Goal: Information Seeking & Learning: Find specific fact

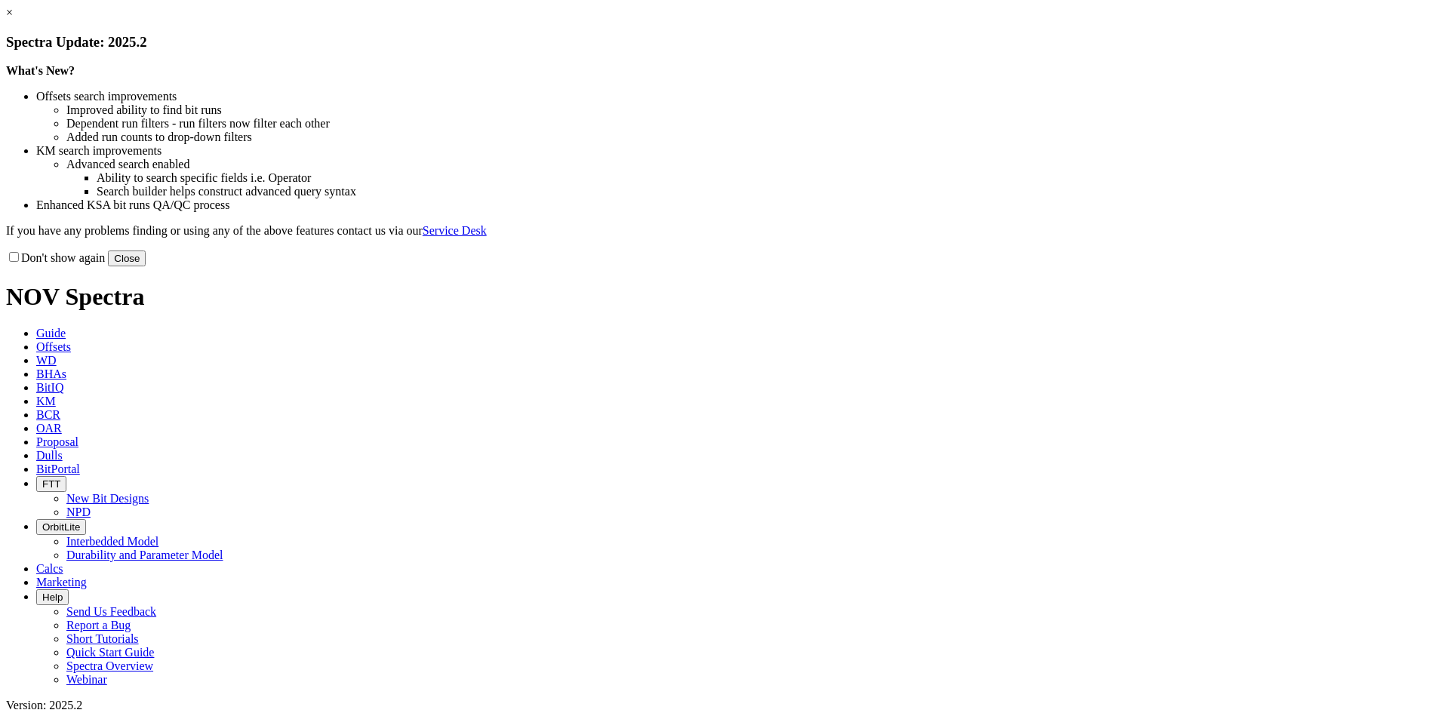
click at [146, 266] on button "Close" at bounding box center [127, 258] width 38 height 16
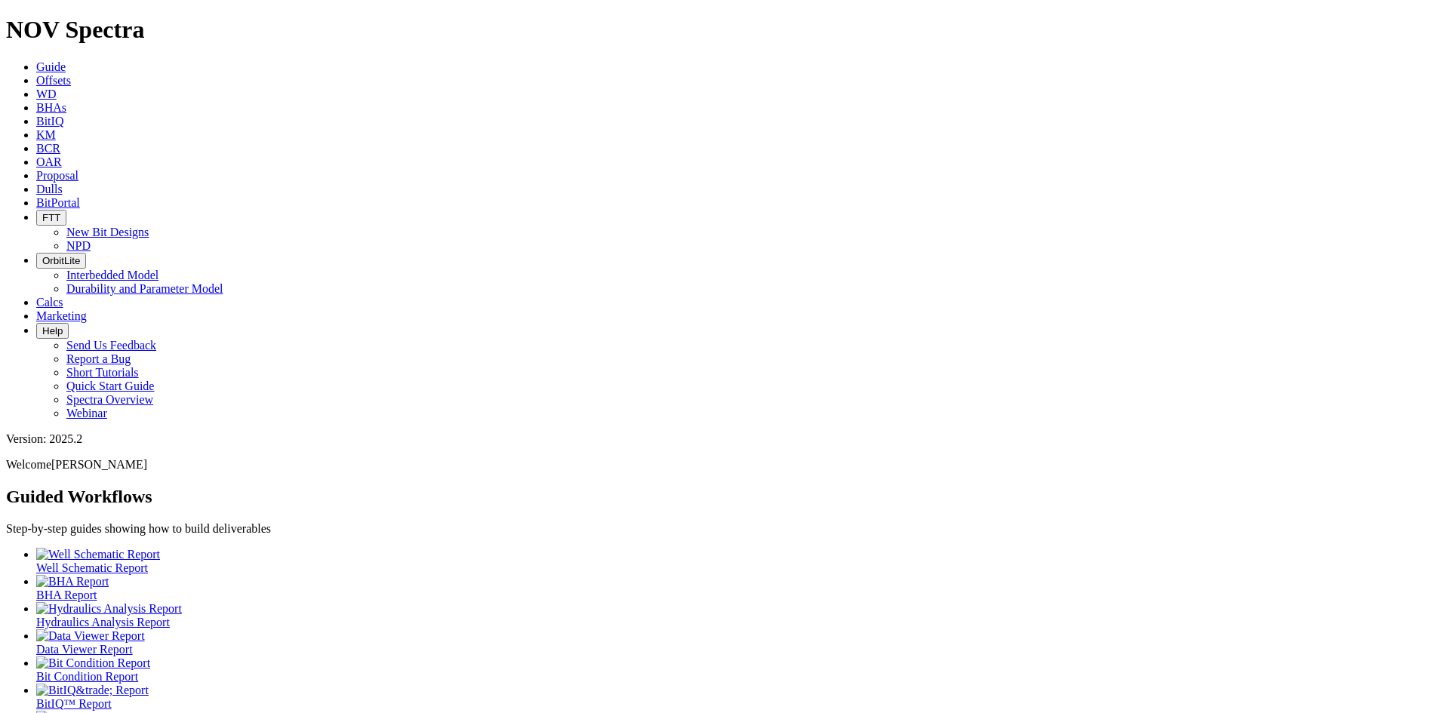
click at [969, 548] on ul "Well Schematic Report BHA Report Hydraulics Analysis Report Data Viewer Report …" at bounding box center [724, 643] width 1436 height 190
click at [36, 74] on icon at bounding box center [36, 80] width 0 height 13
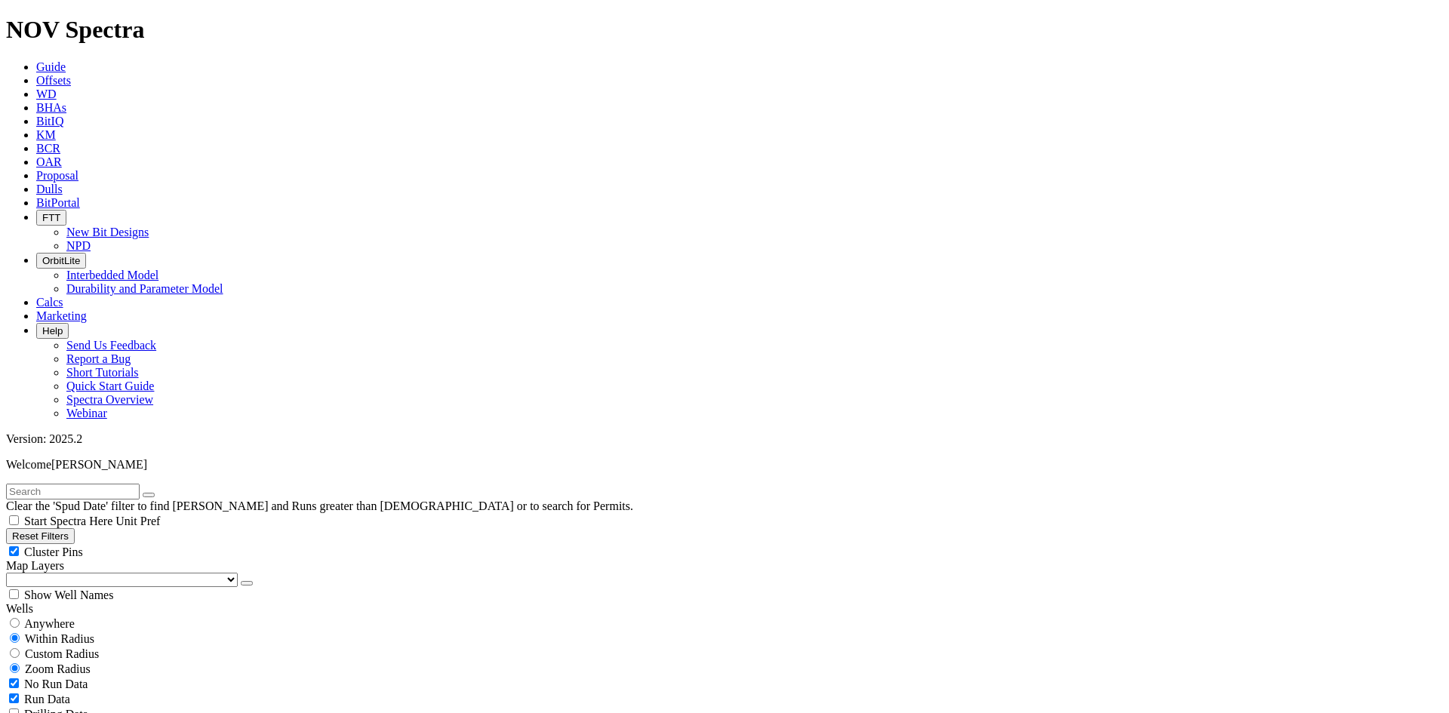
scroll to position [604, 0]
select select "17.5"
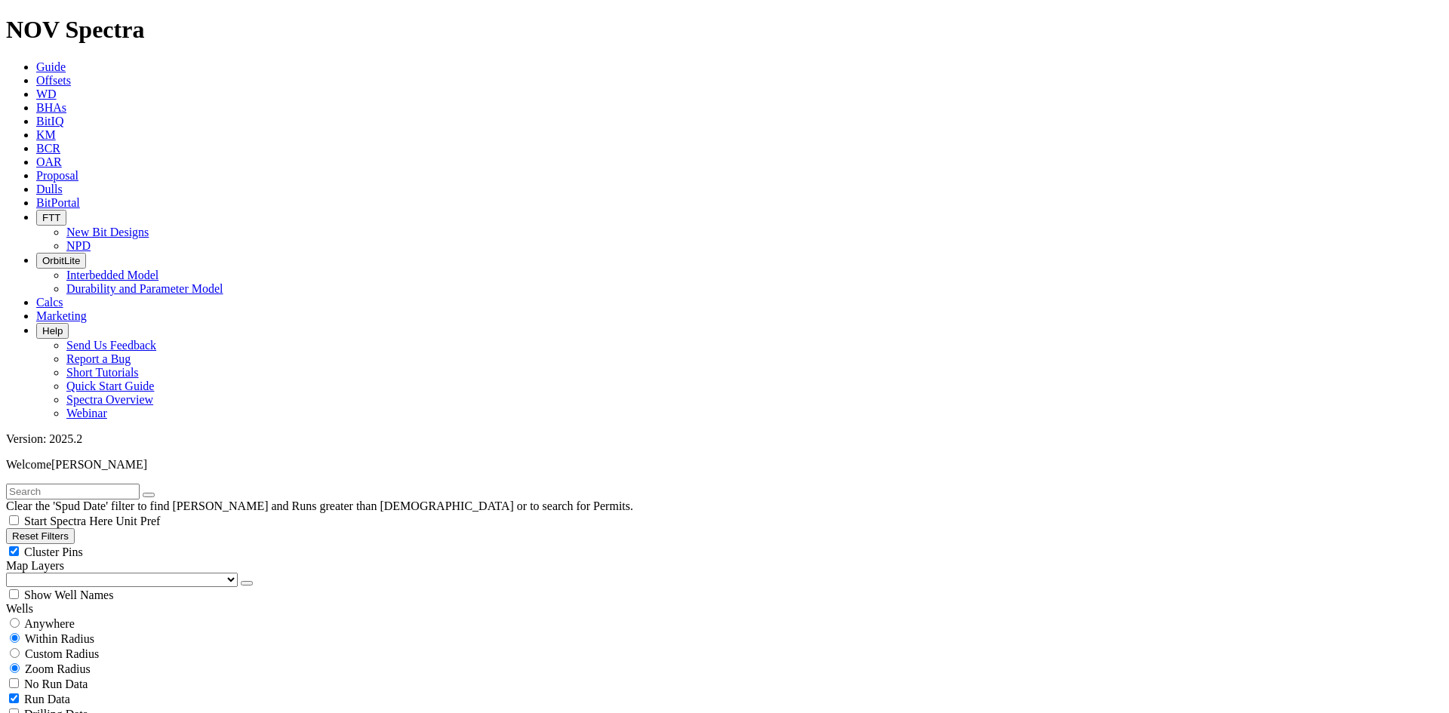
checkbox input "false"
select select "? number:17.5 ?"
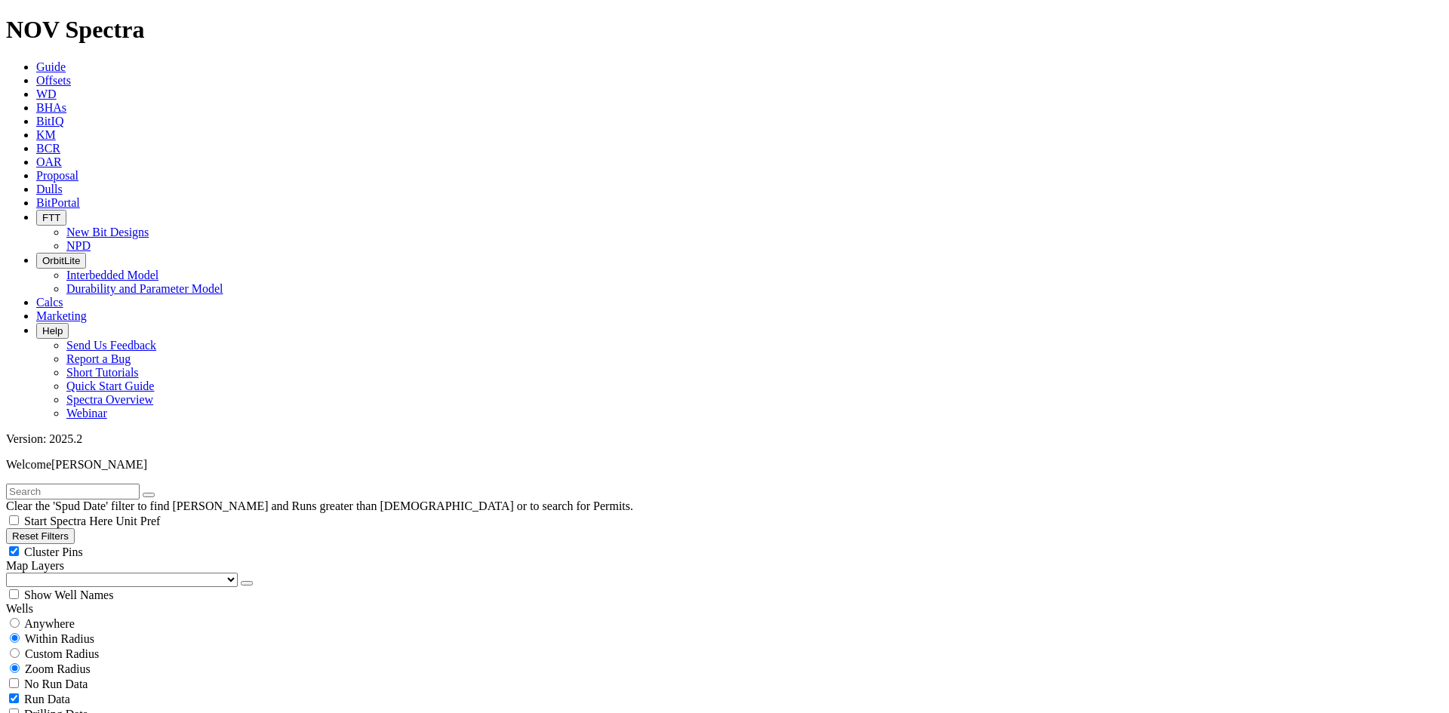
scroll to position [453, 0]
